Goal: Transaction & Acquisition: Purchase product/service

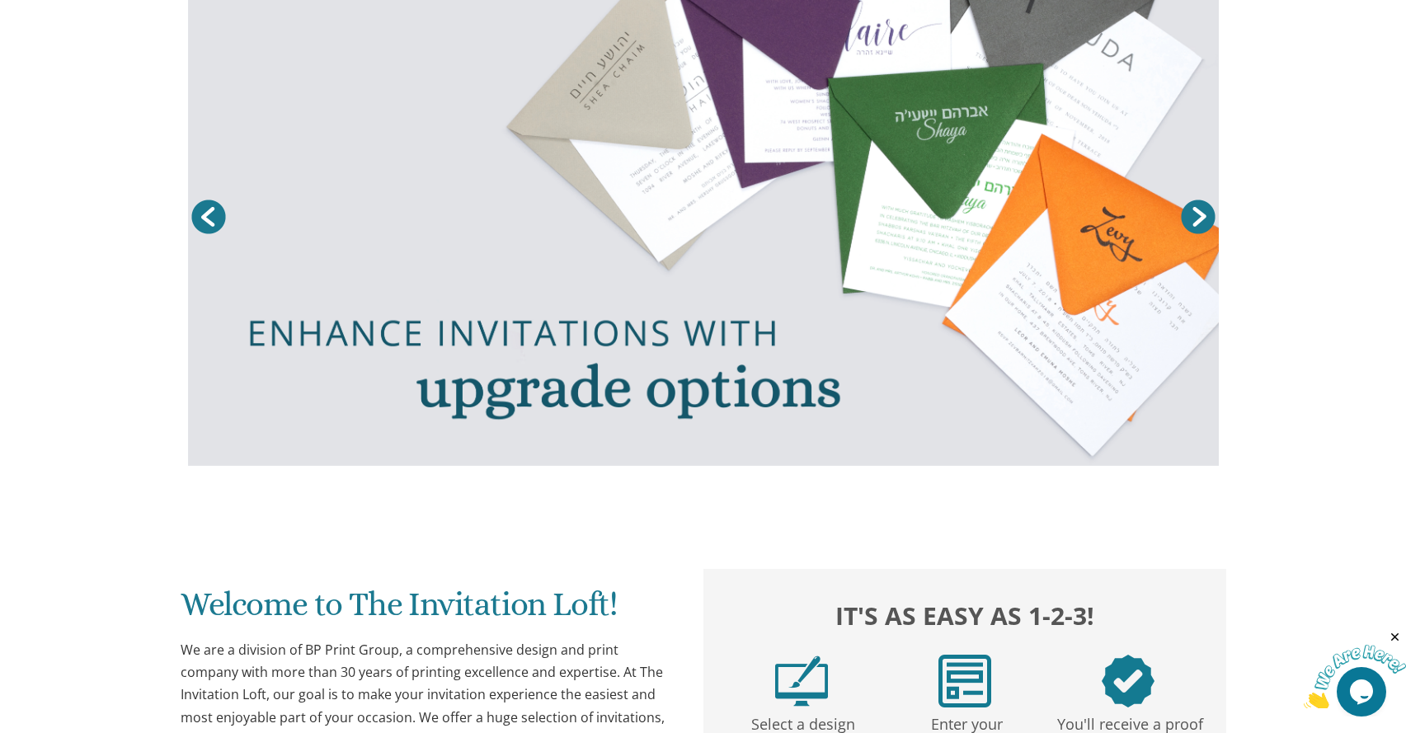
scroll to position [118, 0]
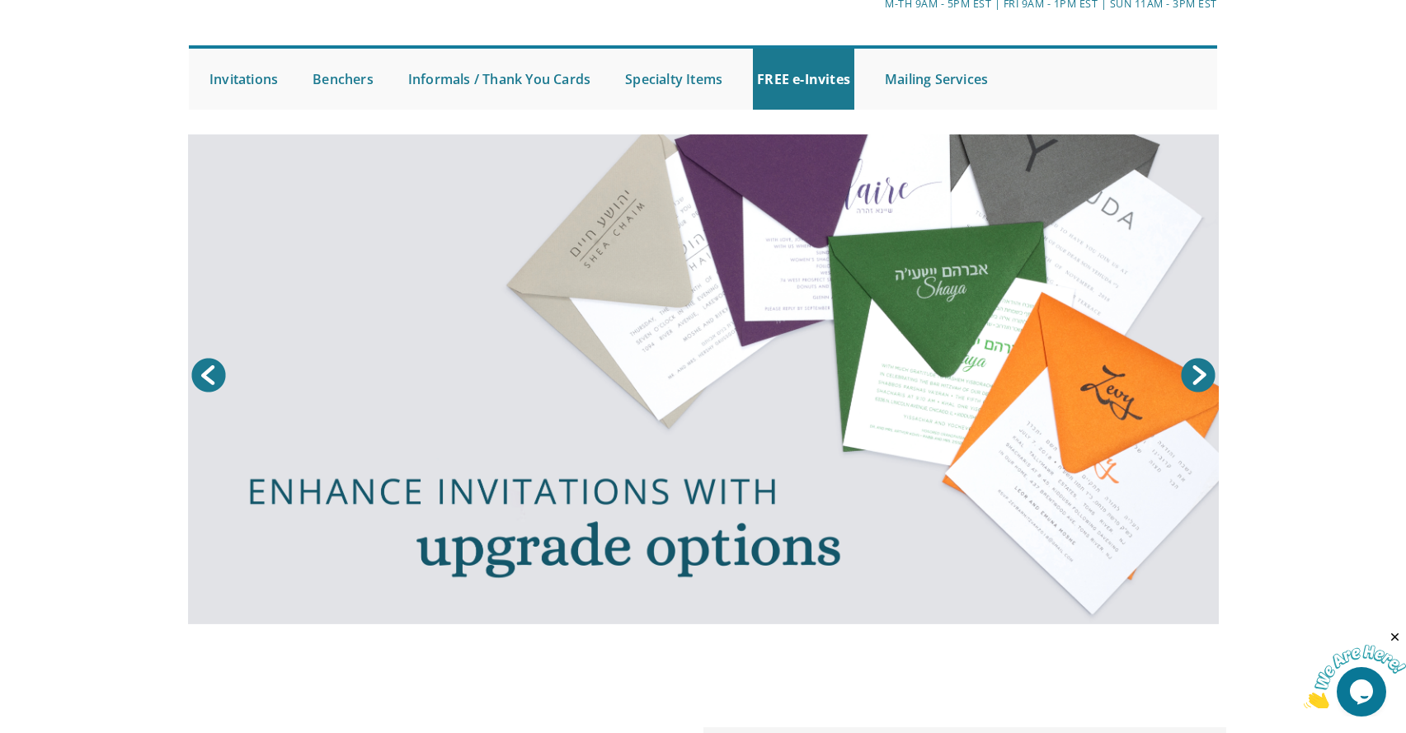
click at [828, 317] on link at bounding box center [703, 379] width 1031 height 490
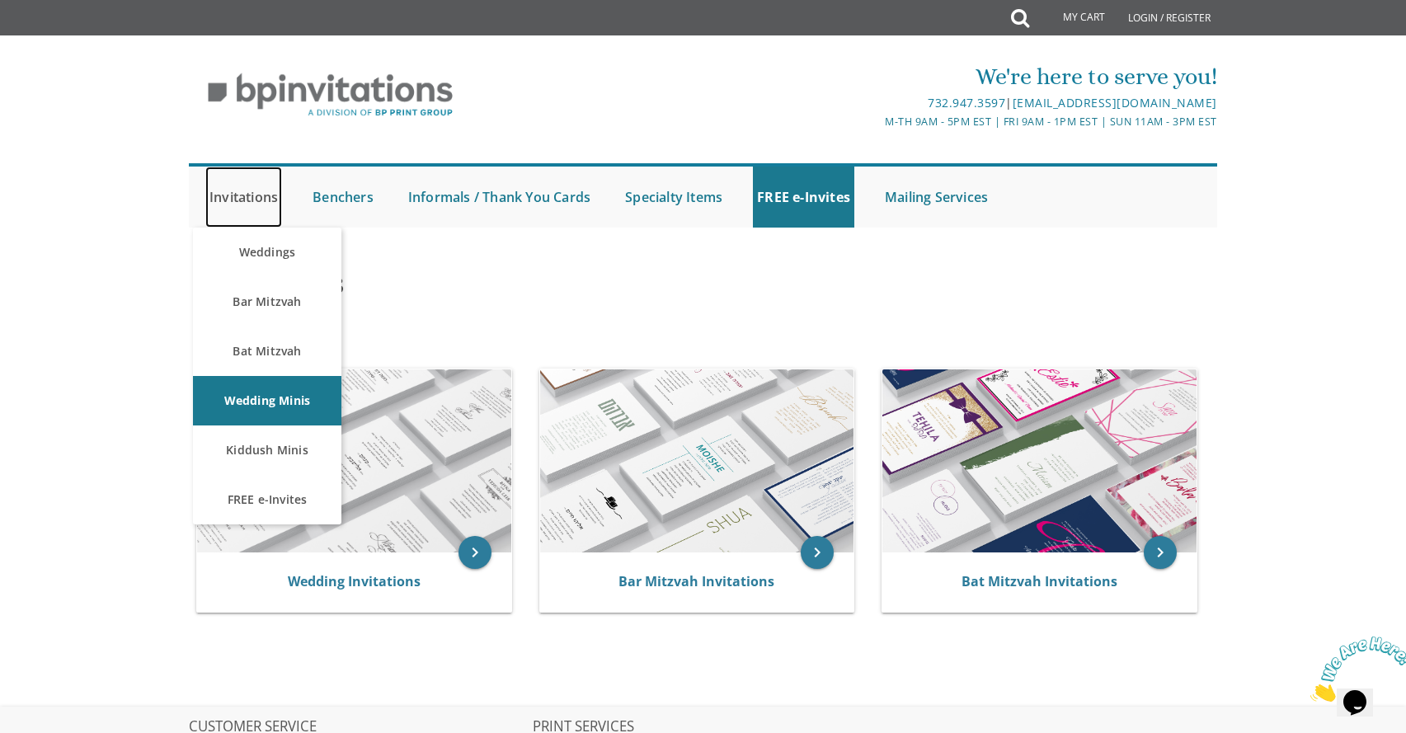
click at [242, 190] on link "Invitations" at bounding box center [243, 197] width 77 height 61
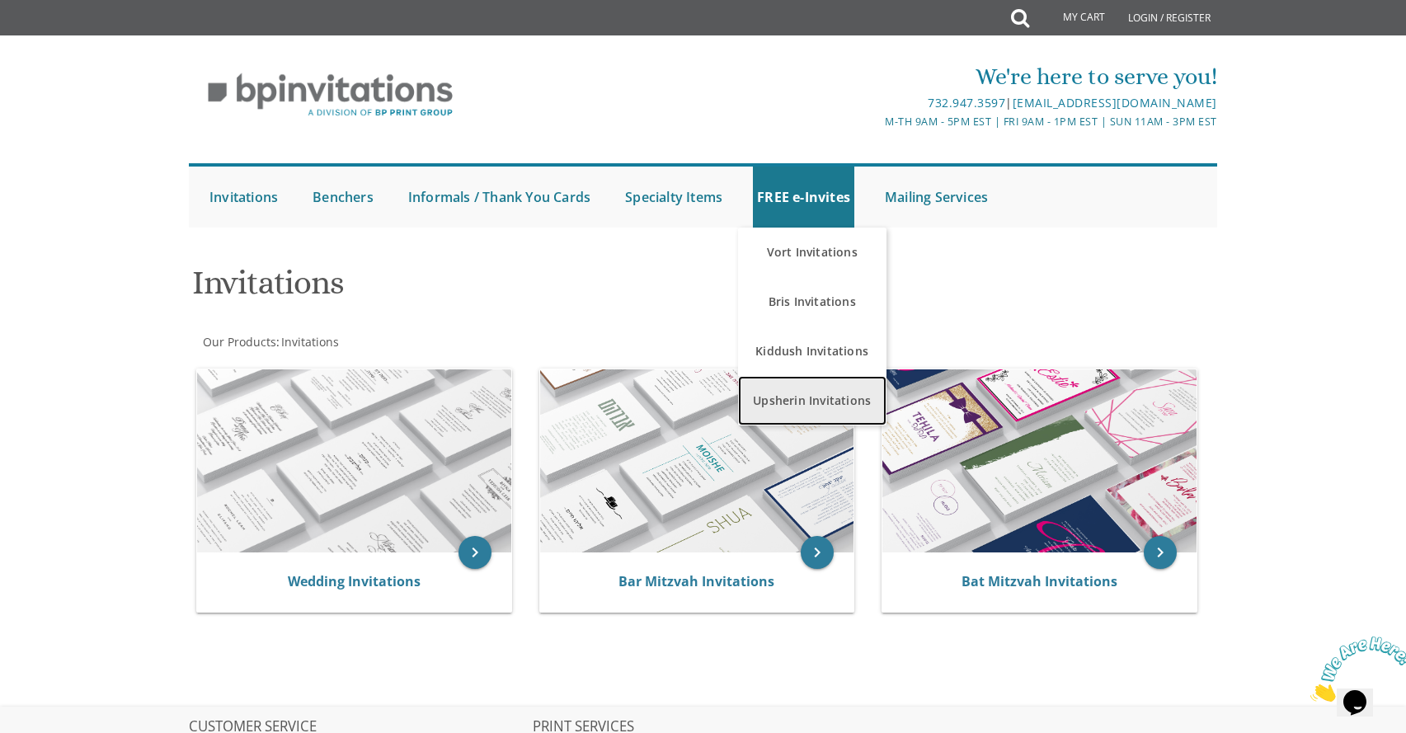
click at [825, 407] on link "Upsherin Invitations" at bounding box center [812, 400] width 148 height 49
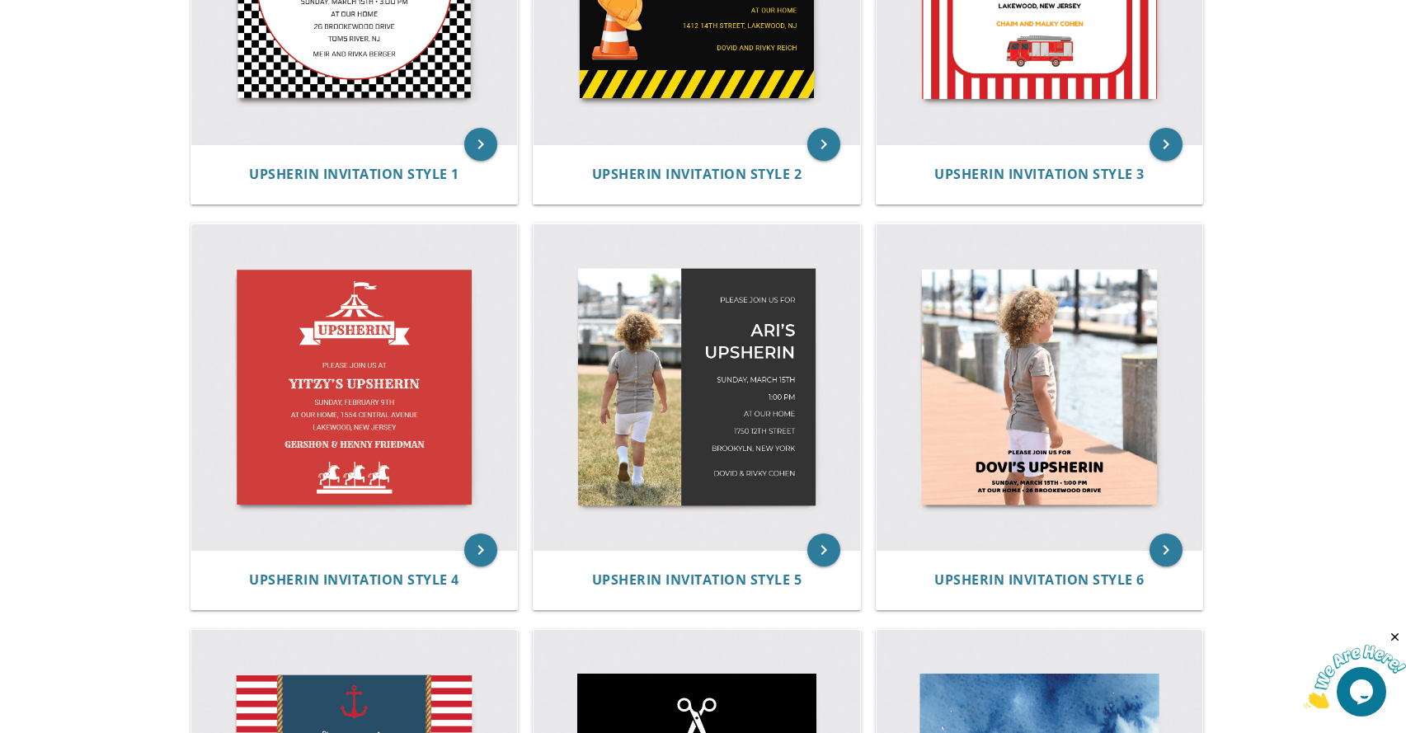
scroll to position [419, 0]
